Goal: Information Seeking & Learning: Learn about a topic

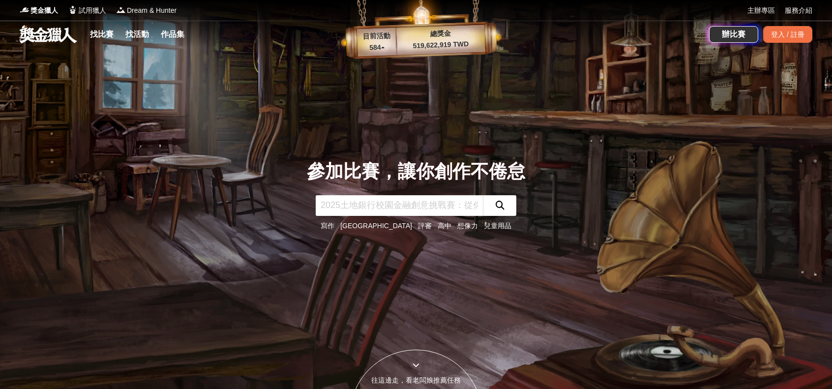
click at [109, 33] on link "找比賽" at bounding box center [101, 35] width 31 height 14
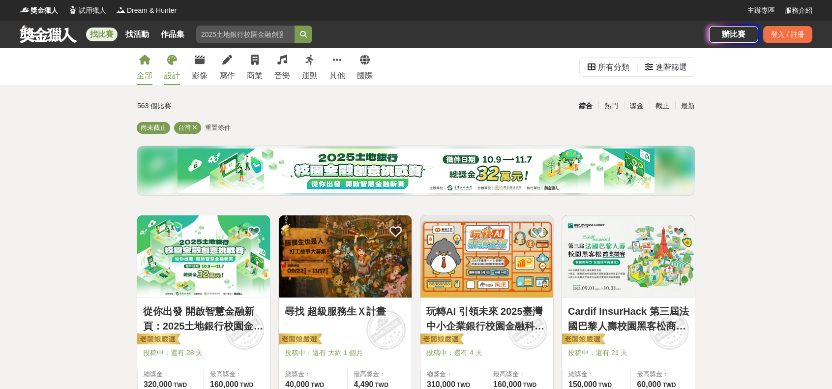
click at [174, 75] on div "設計" at bounding box center [172, 76] width 16 height 12
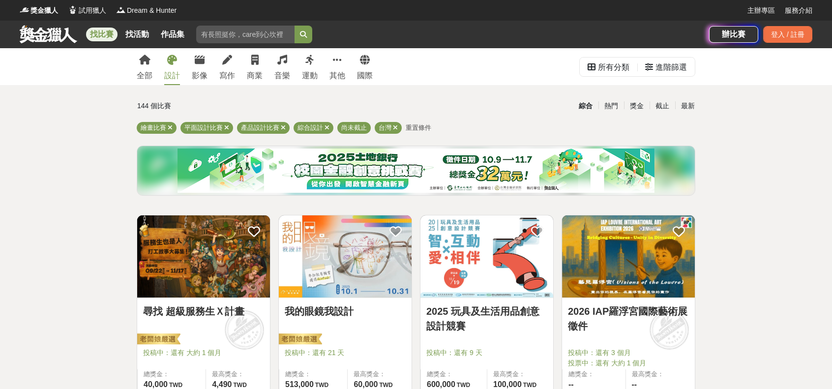
click at [190, 73] on div "全部 設計 影像 寫作 商業 音樂 運動 其他 國際" at bounding box center [255, 66] width 248 height 37
click at [206, 77] on div "影像" at bounding box center [200, 76] width 16 height 12
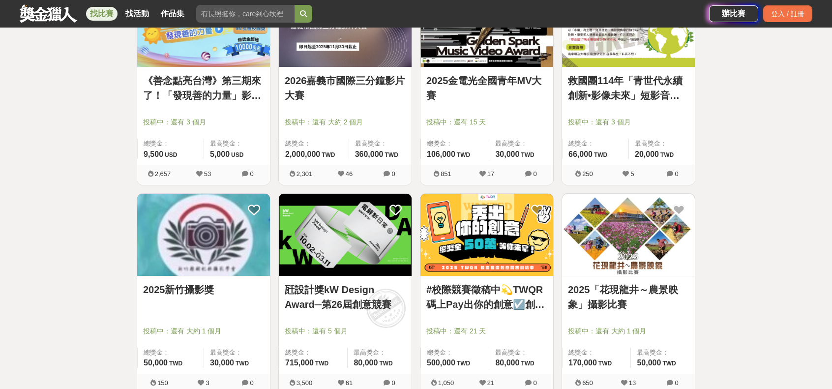
scroll to position [1114, 0]
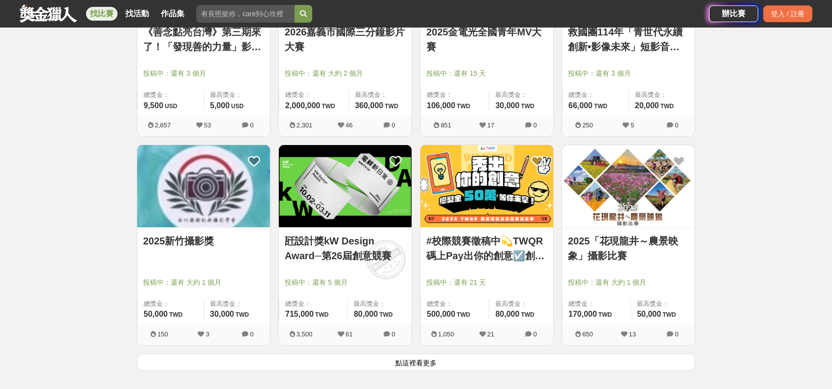
click at [371, 356] on button "點這裡看更多" at bounding box center [416, 361] width 558 height 17
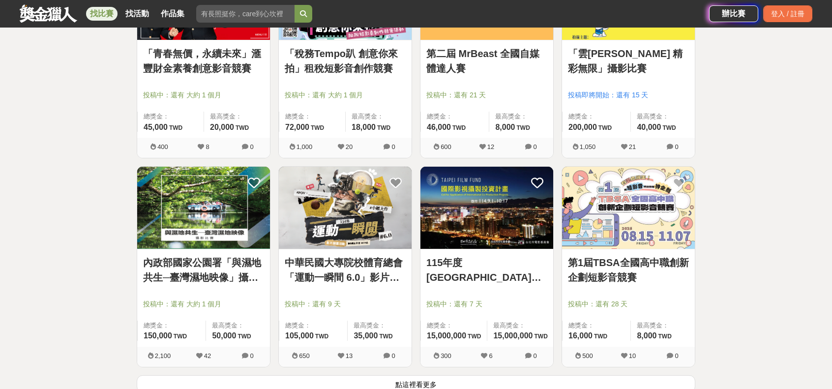
scroll to position [2491, 0]
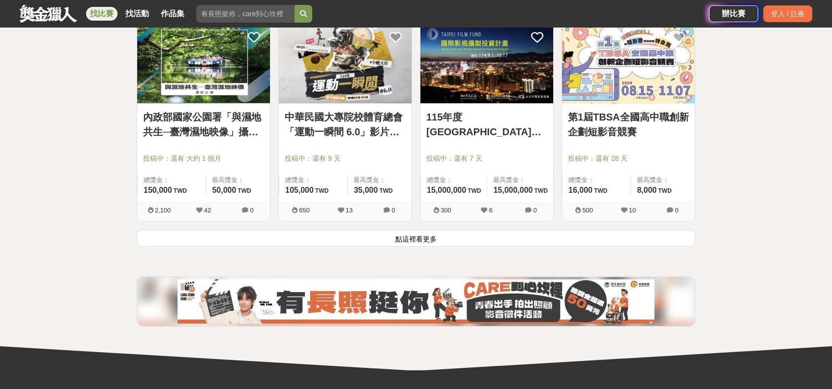
click at [338, 239] on button "點這裡看更多" at bounding box center [416, 238] width 558 height 17
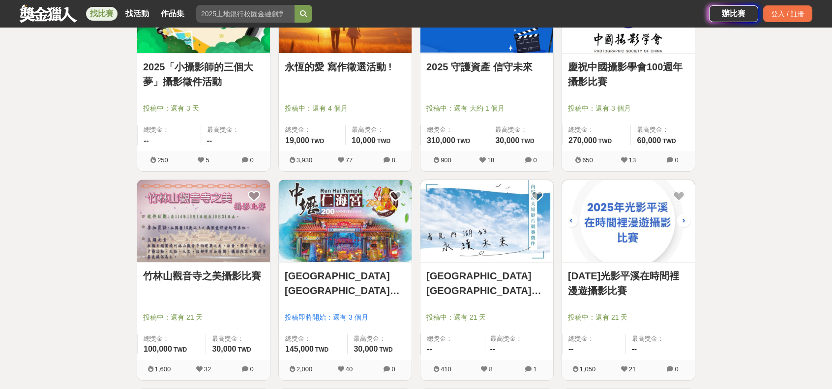
scroll to position [3310, 0]
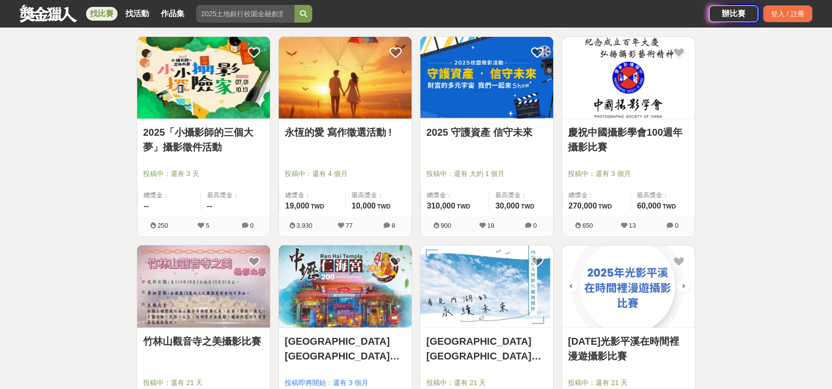
click at [470, 126] on link "2025 守護資產 信守未來" at bounding box center [486, 132] width 121 height 15
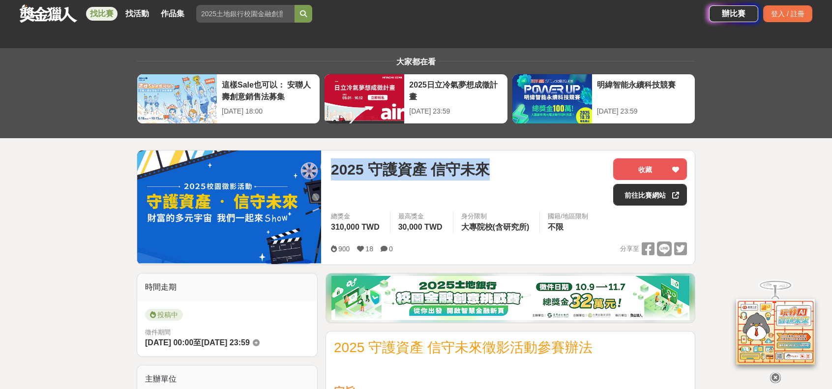
drag, startPoint x: 493, startPoint y: 172, endPoint x: 332, endPoint y: 170, distance: 160.8
click at [332, 170] on div "2025 守護資產 信守未來" at bounding box center [468, 169] width 274 height 22
copy span "2025 守護資產 信守未來"
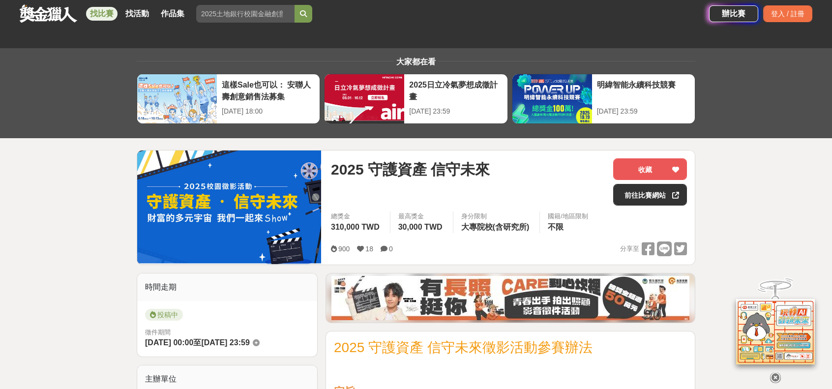
click at [525, 194] on div "2025 守護資產 信守未來" at bounding box center [468, 181] width 274 height 47
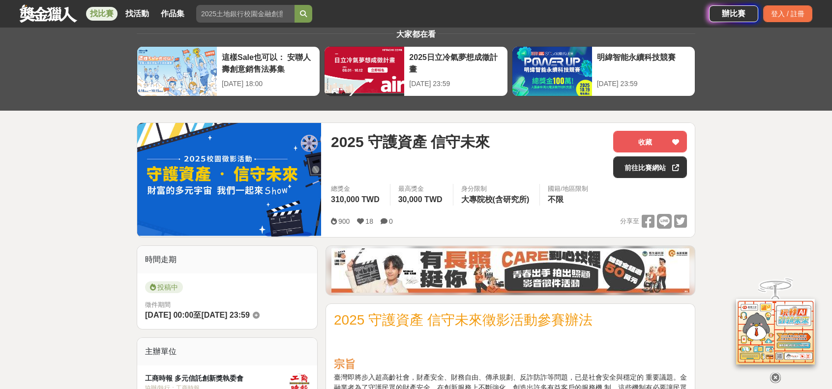
scroll to position [65, 0]
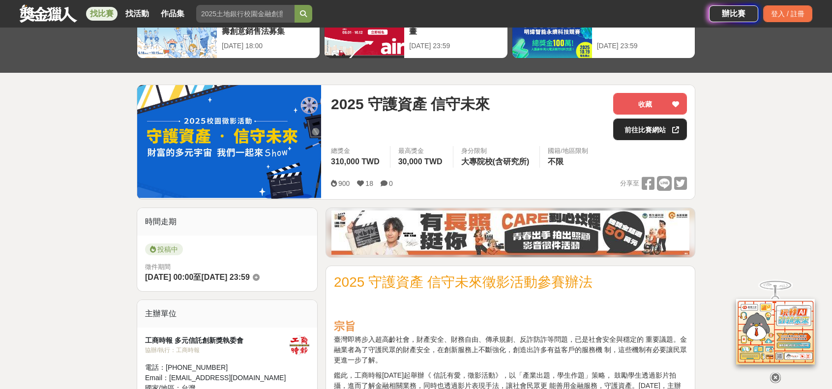
click at [669, 130] on link "前往比賽網站" at bounding box center [650, 129] width 74 height 22
